Goal: Transaction & Acquisition: Book appointment/travel/reservation

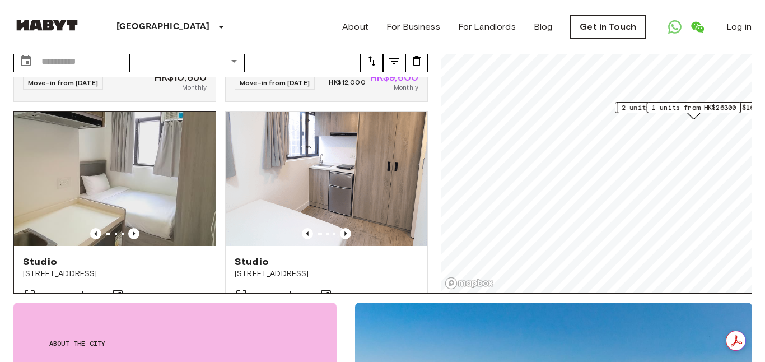
scroll to position [220, 0]
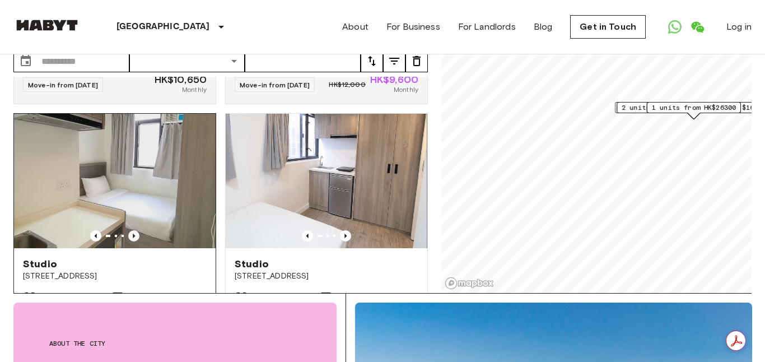
click at [130, 230] on icon "Previous image" at bounding box center [133, 235] width 11 height 11
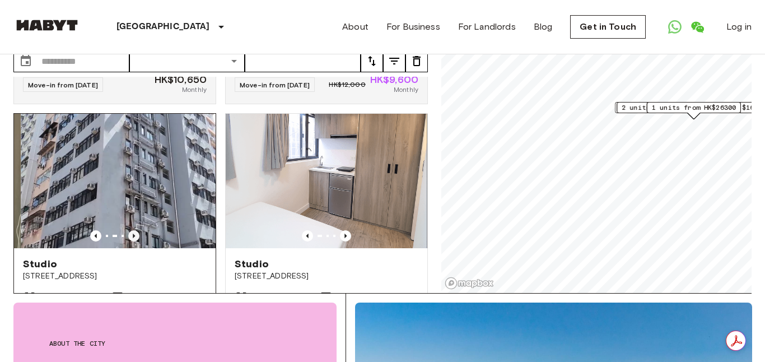
click at [133, 230] on icon "Previous image" at bounding box center [133, 235] width 11 height 11
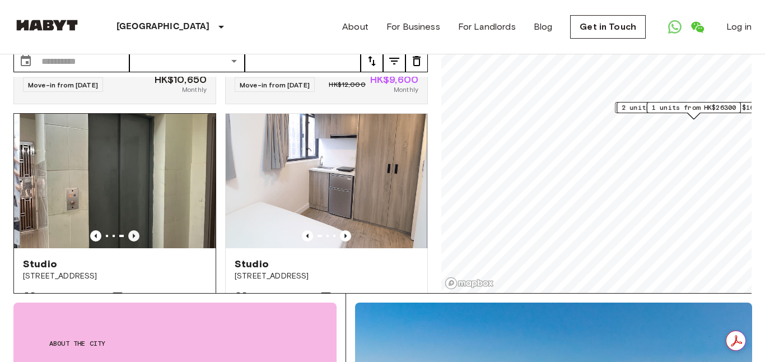
click at [133, 233] on icon "Previous image" at bounding box center [134, 235] width 2 height 4
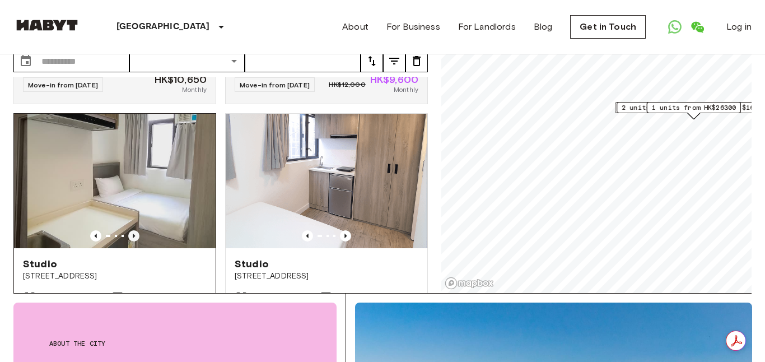
click at [133, 233] on icon "Previous image" at bounding box center [134, 235] width 2 height 4
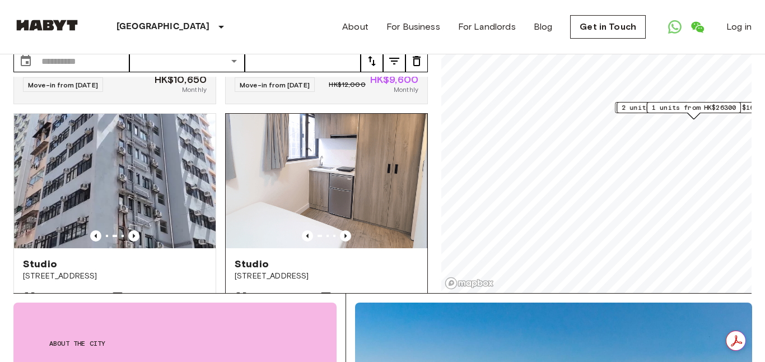
click at [351, 230] on div at bounding box center [327, 235] width 202 height 11
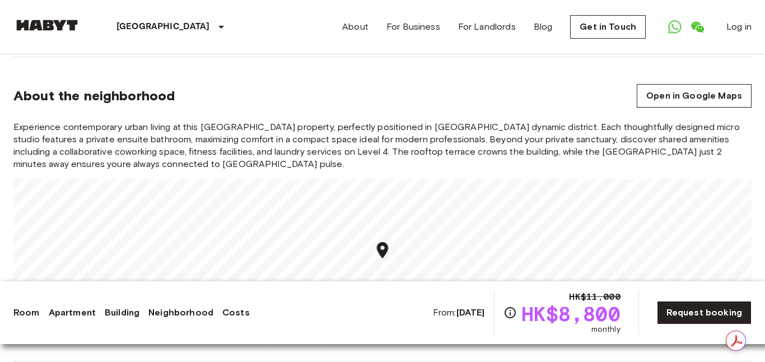
scroll to position [1056, 0]
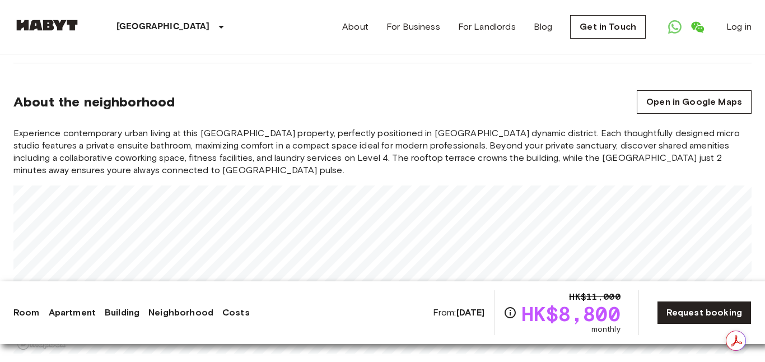
click at [405, 127] on div "Experience contemporary urban living at this Temple Street property, perfectly …" at bounding box center [382, 240] width 738 height 226
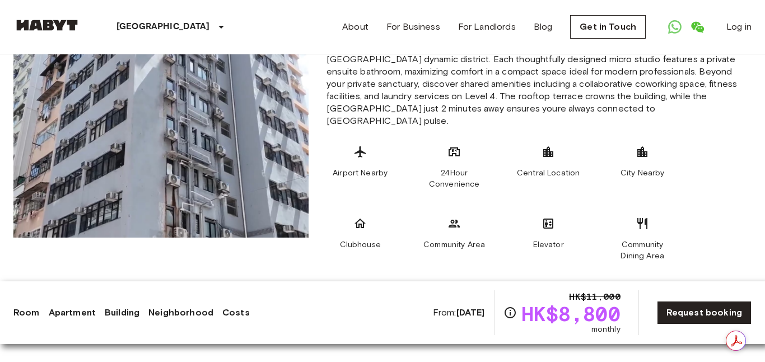
scroll to position [782, 0]
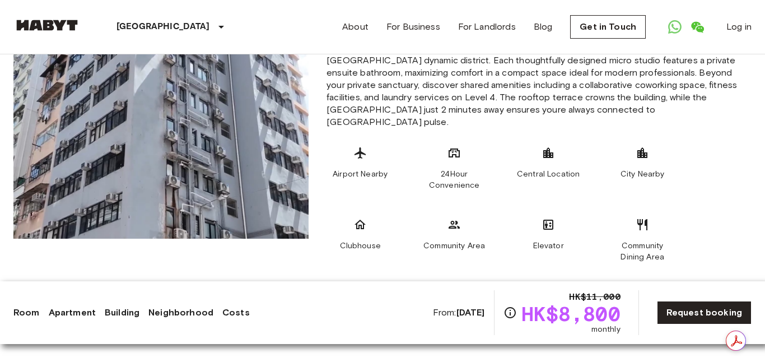
click at [36, 312] on link "Room" at bounding box center [26, 312] width 26 height 13
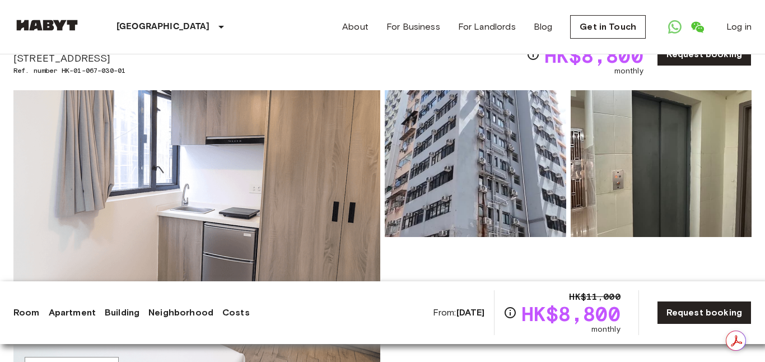
scroll to position [71, 0]
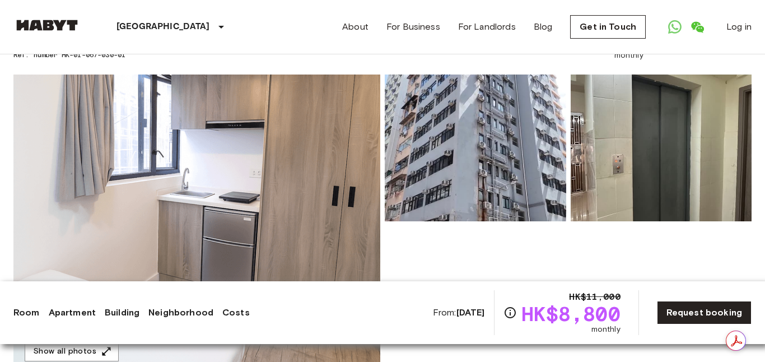
click at [180, 209] on img at bounding box center [196, 223] width 367 height 298
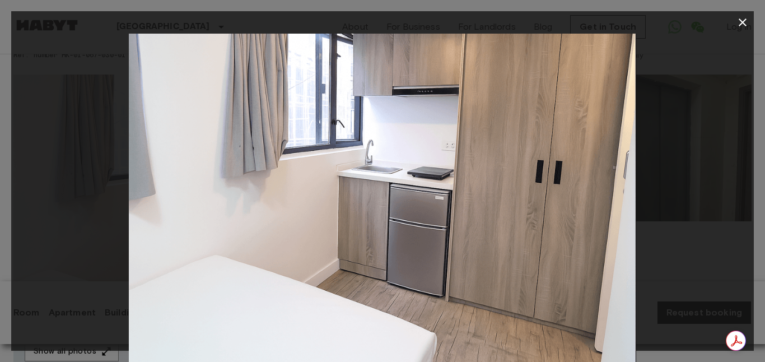
click at [739, 23] on icon "button" at bounding box center [742, 22] width 13 height 13
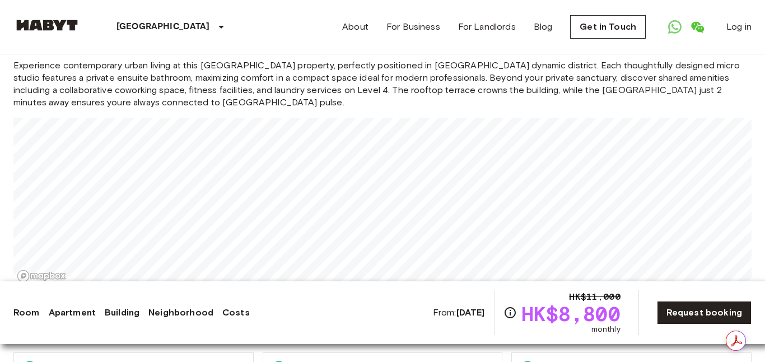
scroll to position [1125, 0]
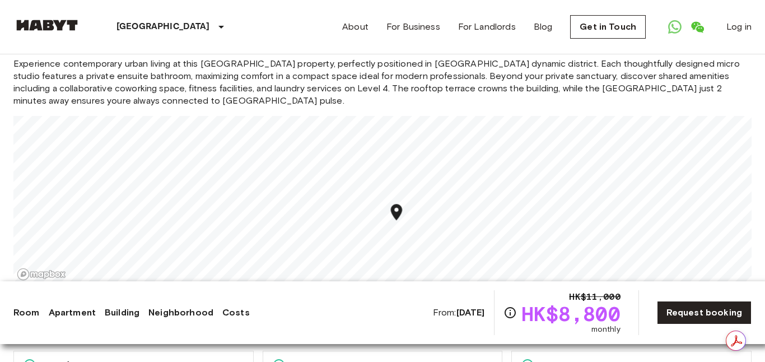
drag, startPoint x: 398, startPoint y: 199, endPoint x: 385, endPoint y: 166, distance: 35.5
click at [386, 202] on div "Map marker" at bounding box center [396, 213] width 20 height 23
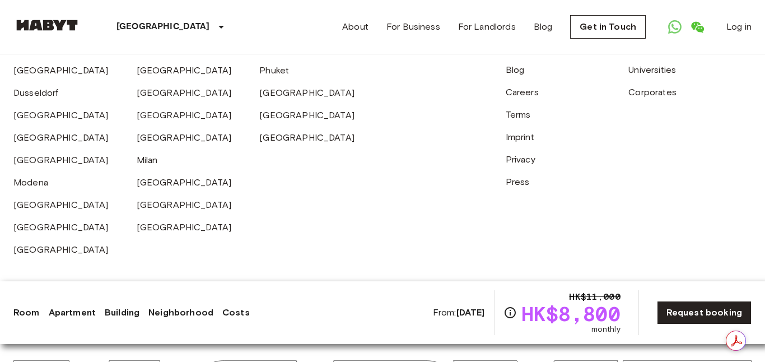
scroll to position [2934, 0]
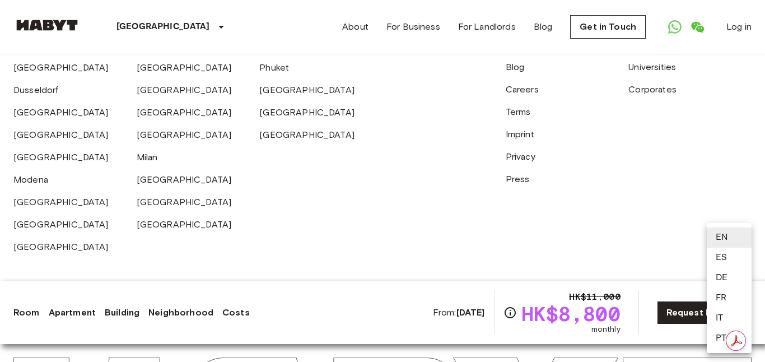
click at [717, 261] on li "ES" at bounding box center [729, 257] width 45 height 20
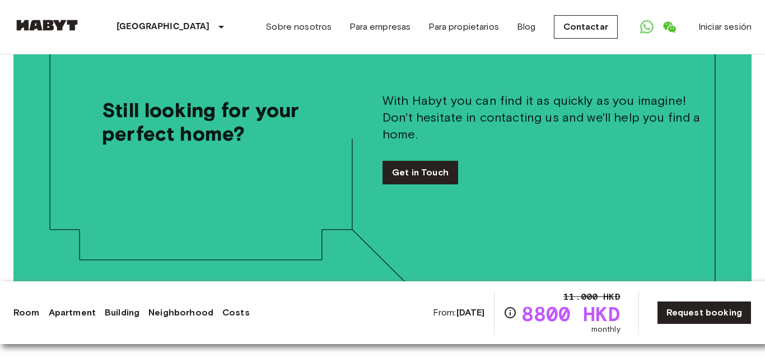
scroll to position [2934, 0]
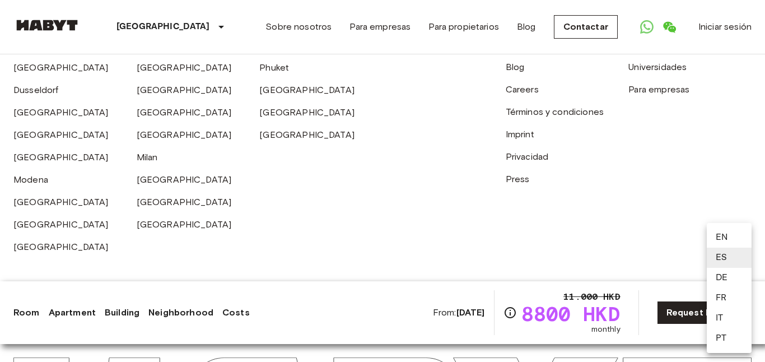
click at [737, 240] on li "EN" at bounding box center [729, 237] width 45 height 20
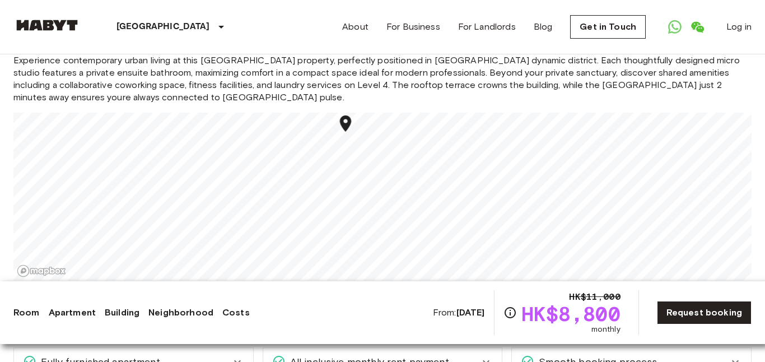
scroll to position [1128, 0]
